Goal: Transaction & Acquisition: Purchase product/service

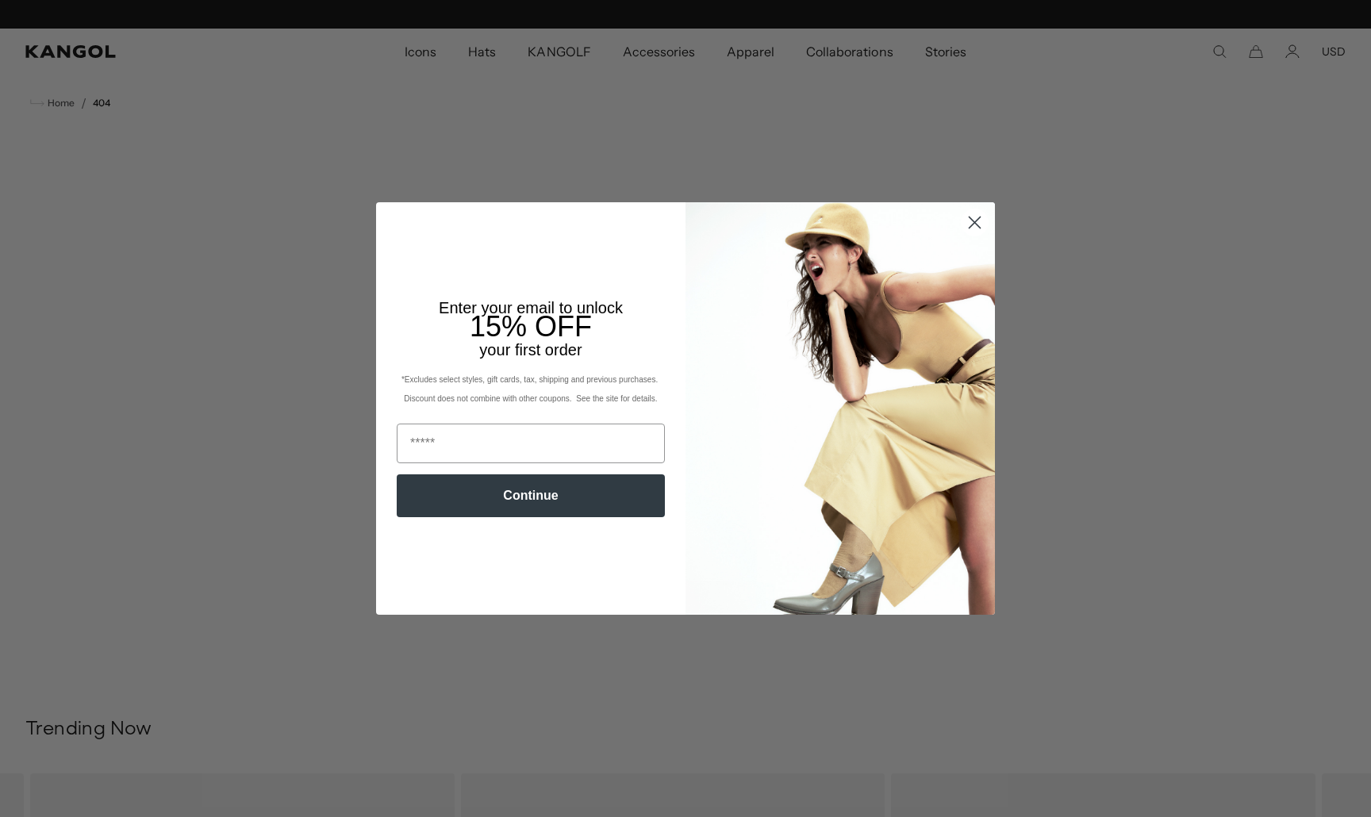
scroll to position [0, 327]
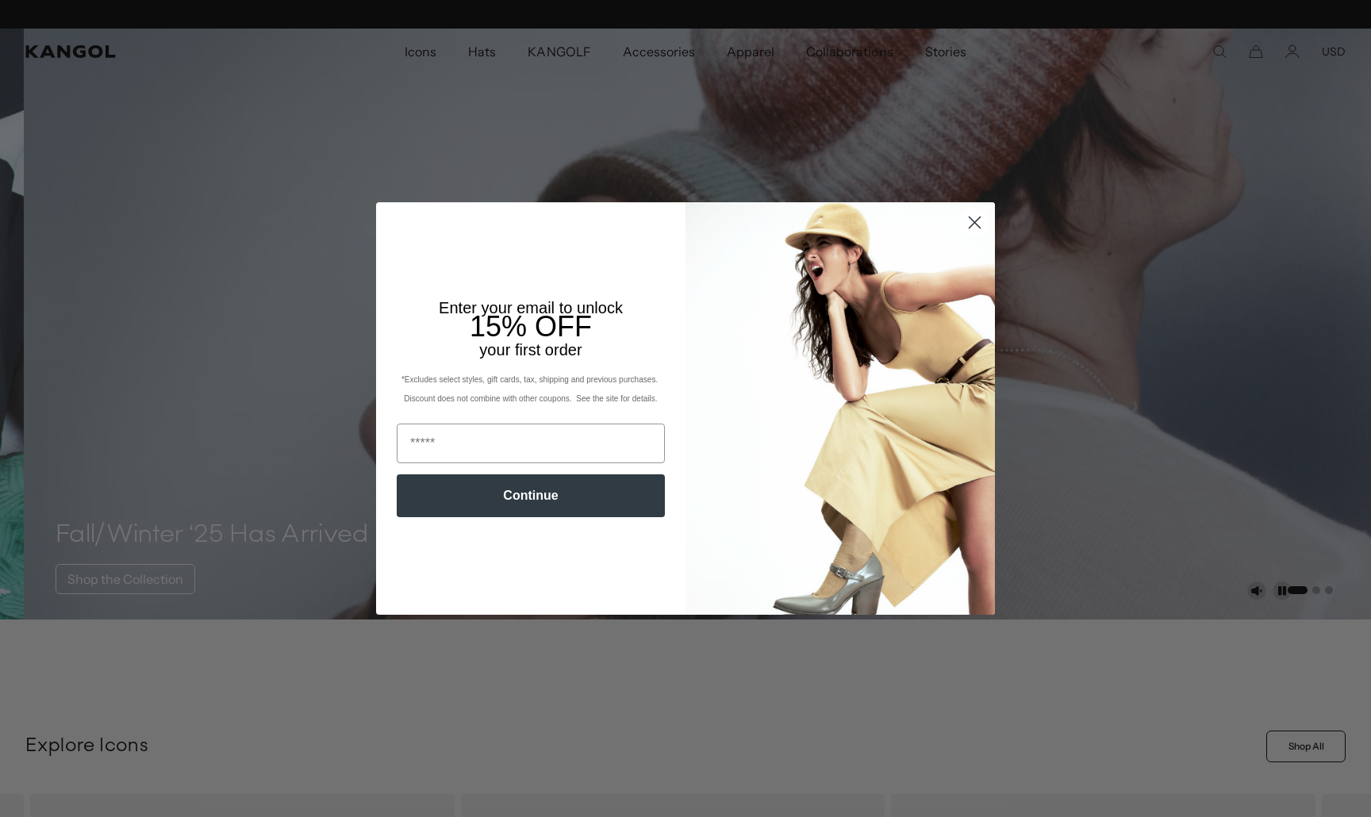
scroll to position [0, 327]
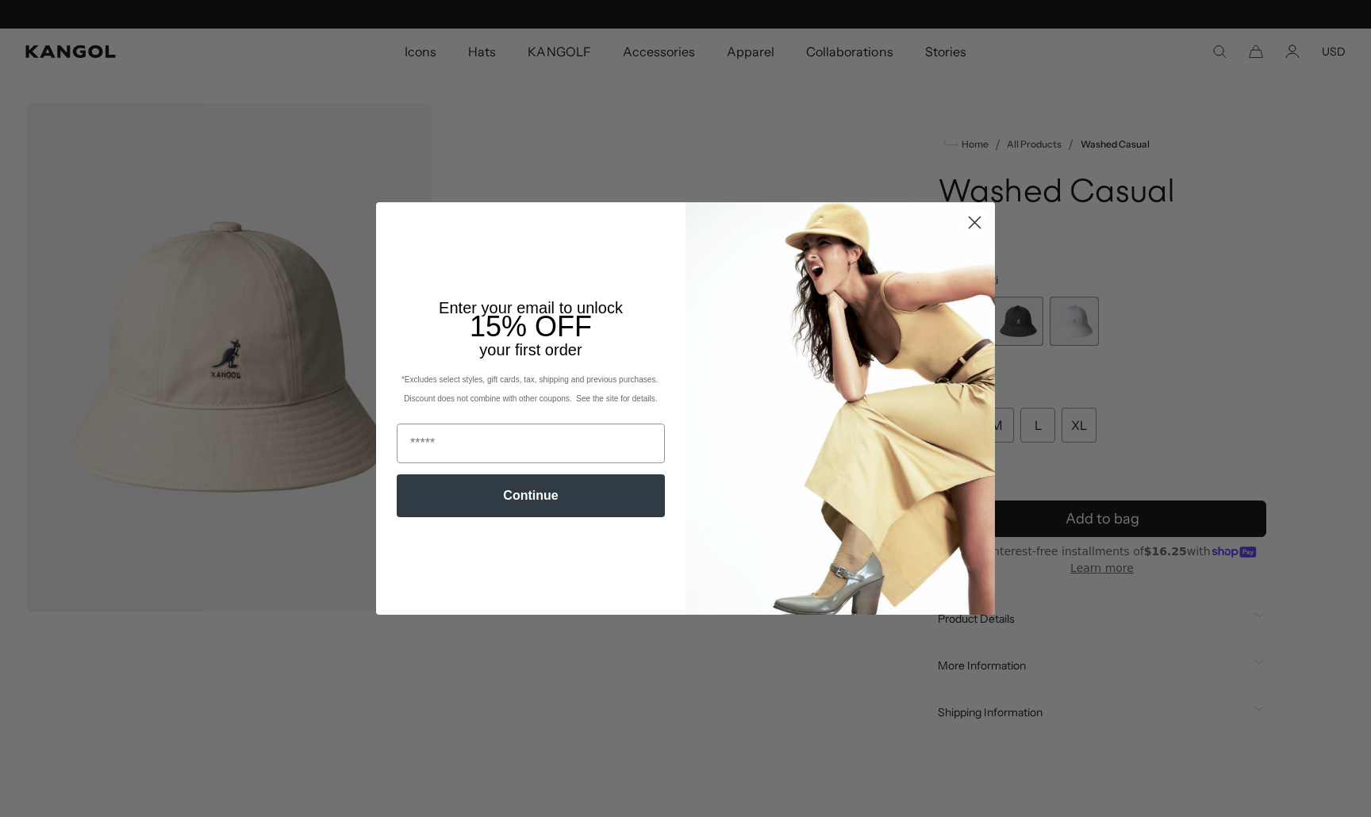
scroll to position [0, 327]
